Goal: Check status: Check status

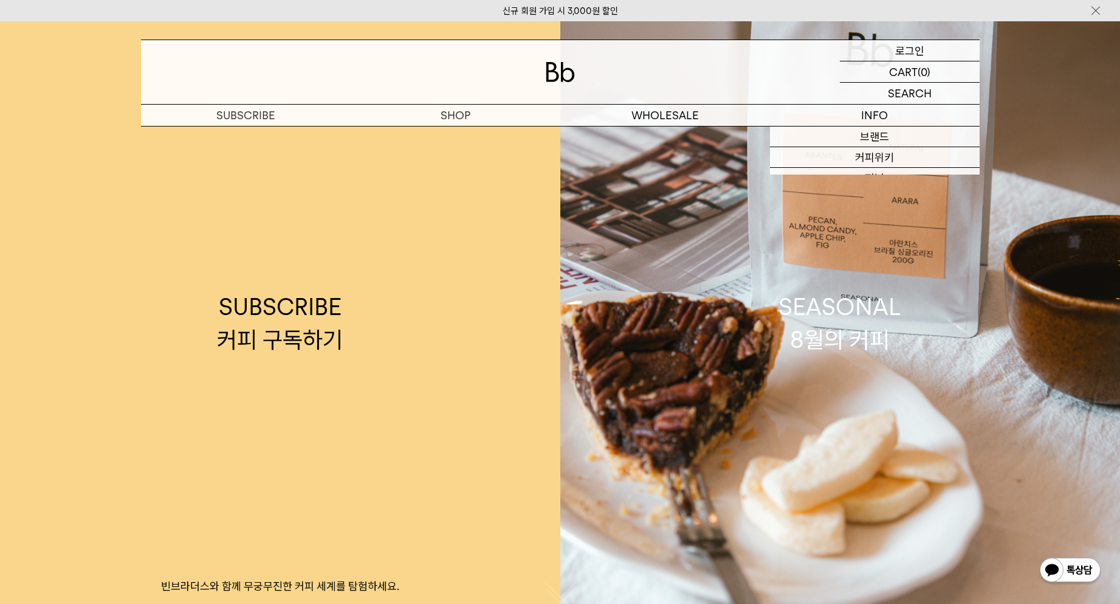
click at [900, 54] on p "로그인" at bounding box center [909, 50] width 29 height 21
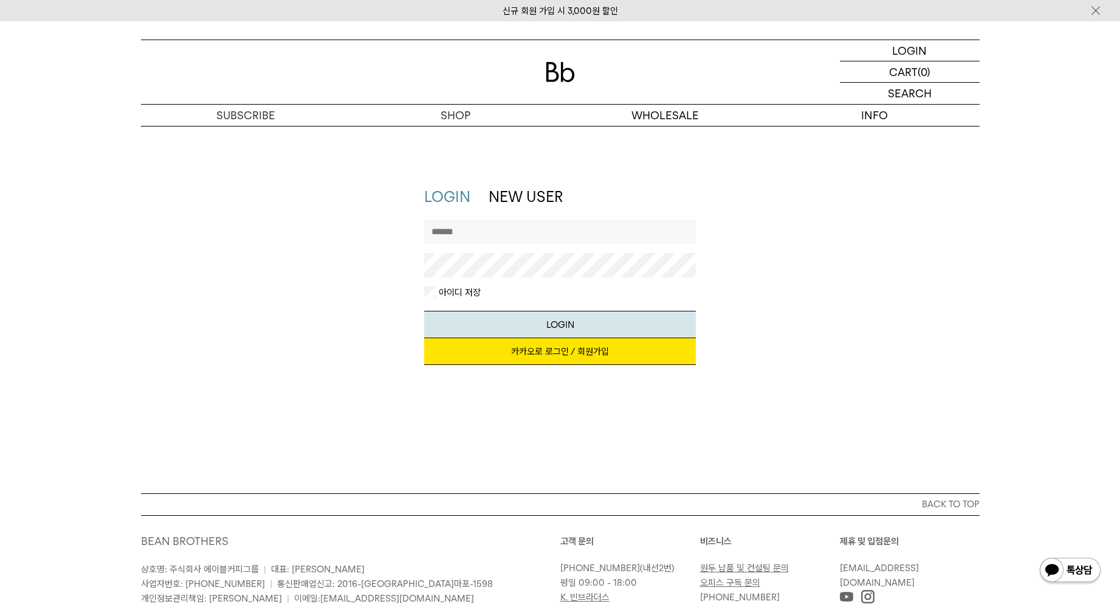
click at [567, 351] on link "카카오로 로그인 / 회원가입" at bounding box center [560, 351] width 272 height 27
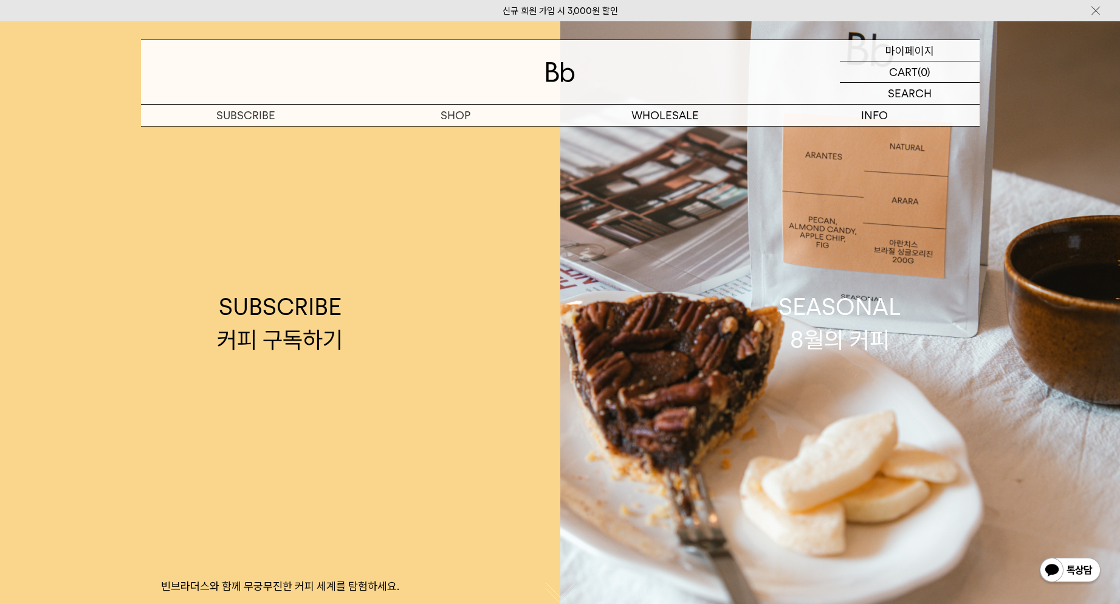
click at [914, 44] on p "마이페이지" at bounding box center [910, 50] width 49 height 21
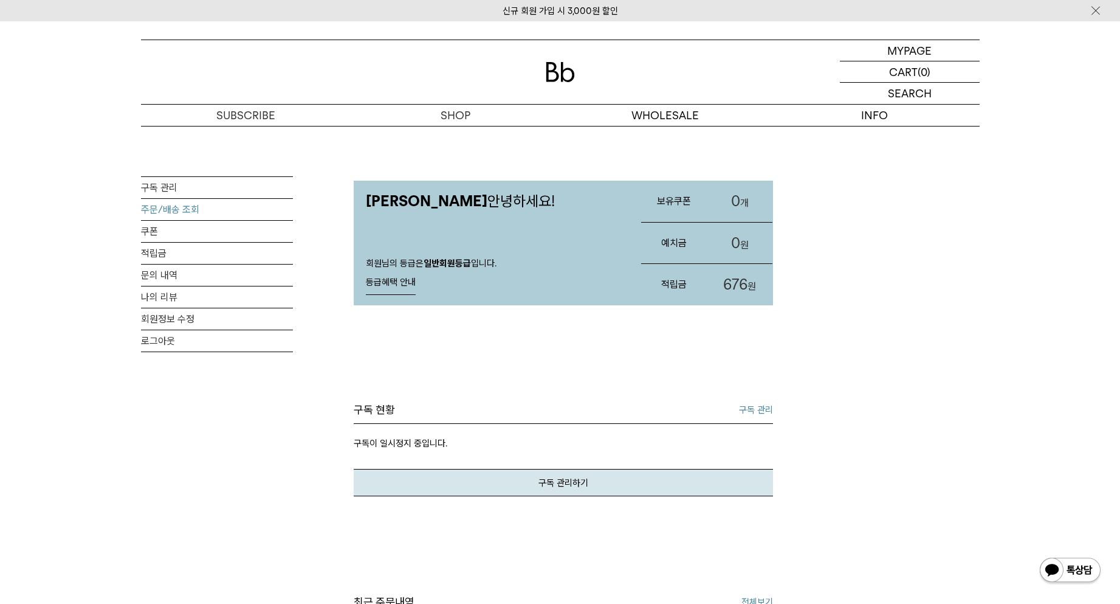
click at [185, 211] on link "주문/배송 조회" at bounding box center [217, 209] width 152 height 21
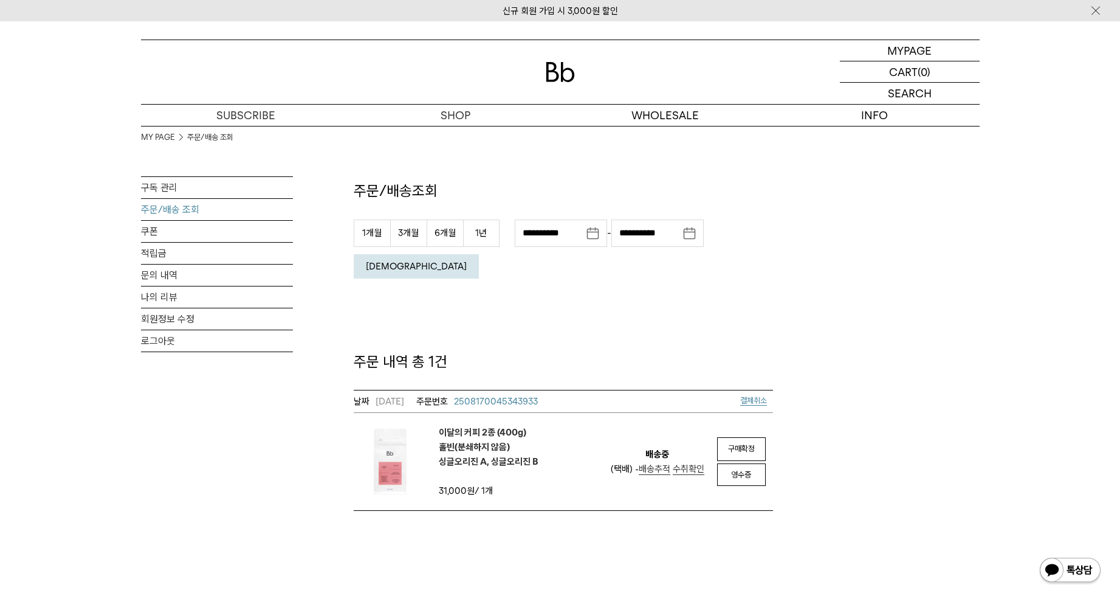
click at [647, 463] on span "배송추적" at bounding box center [655, 468] width 32 height 11
